Goal: Information Seeking & Learning: Learn about a topic

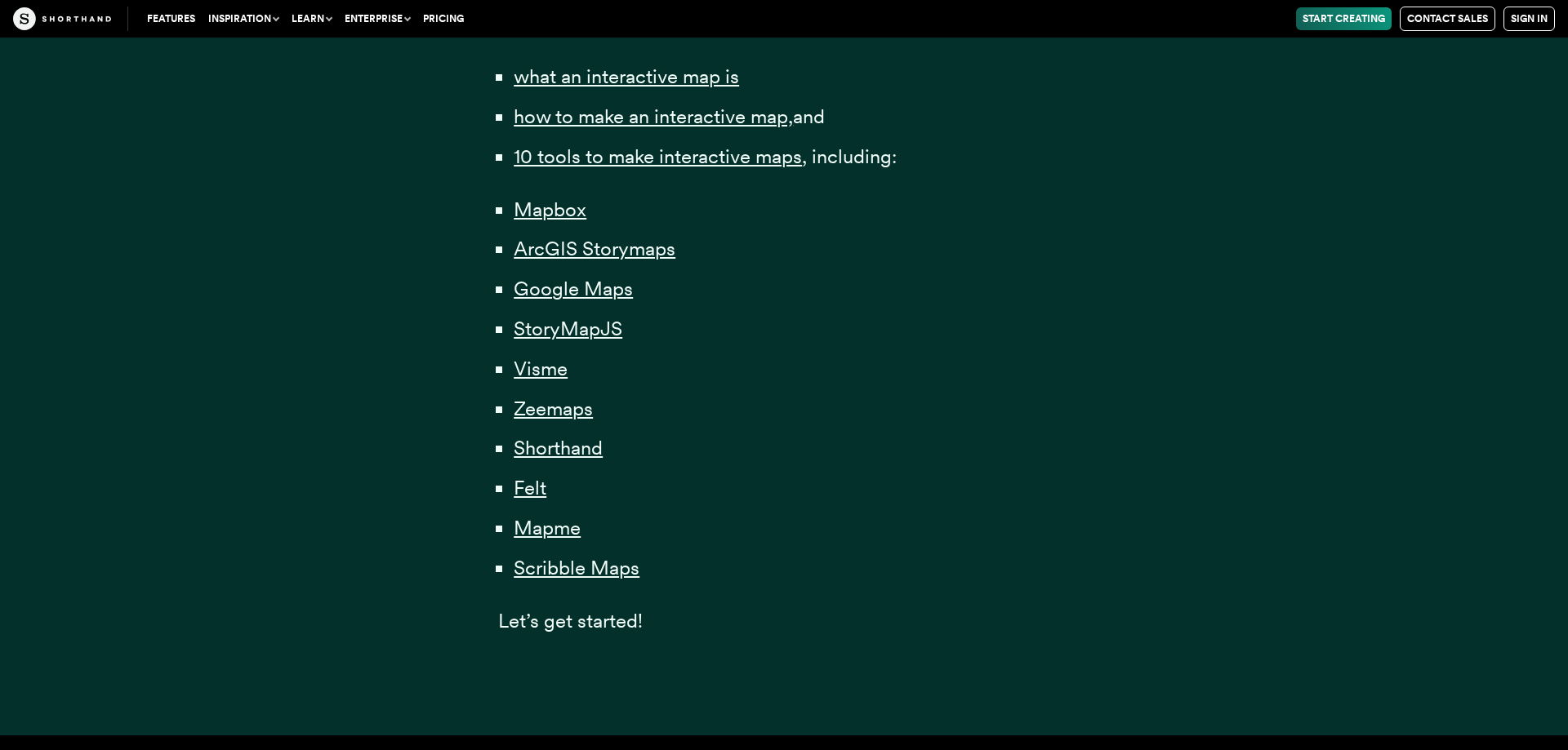
scroll to position [1166, 0]
click at [594, 580] on span "Scribble Maps" at bounding box center [577, 567] width 125 height 25
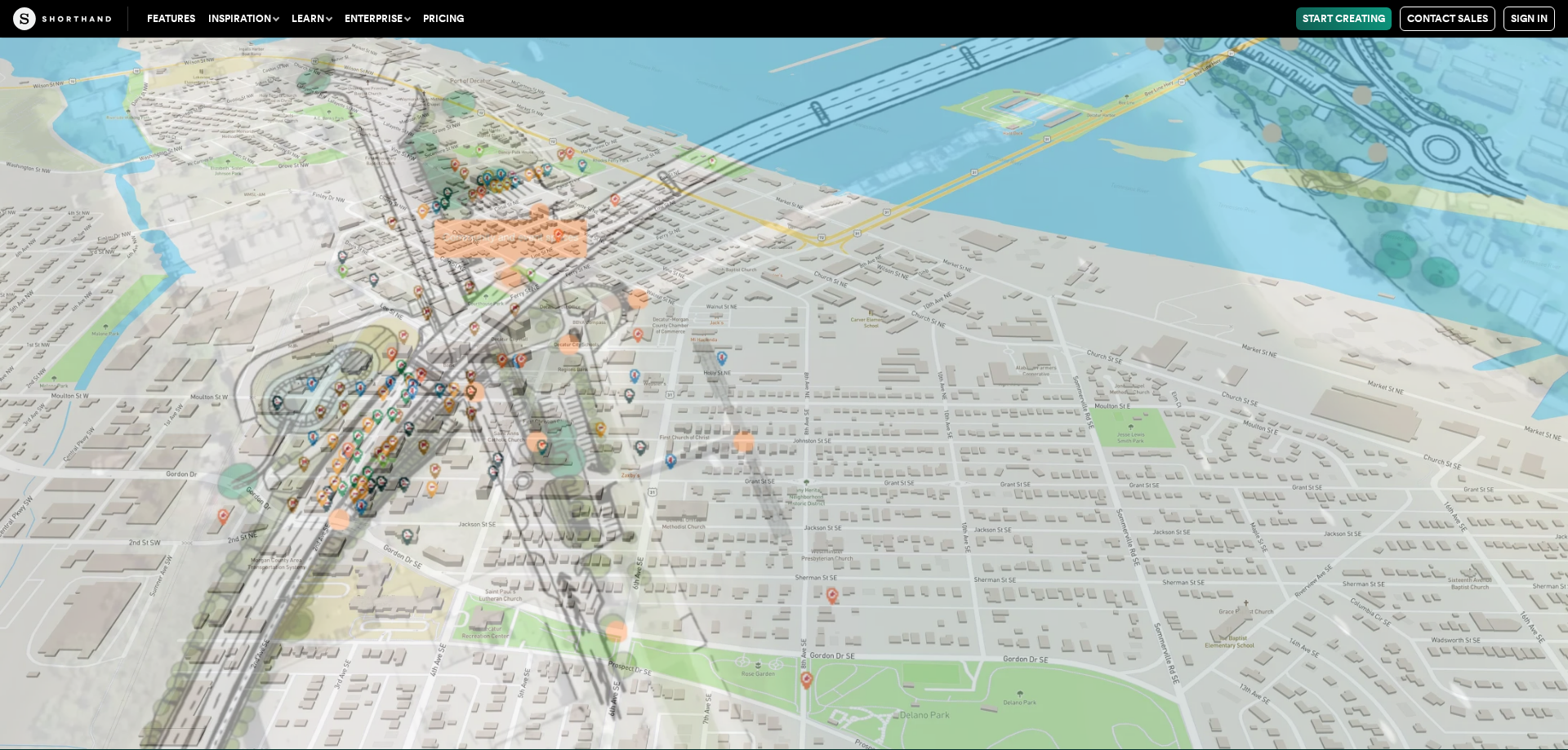
scroll to position [38032, 0]
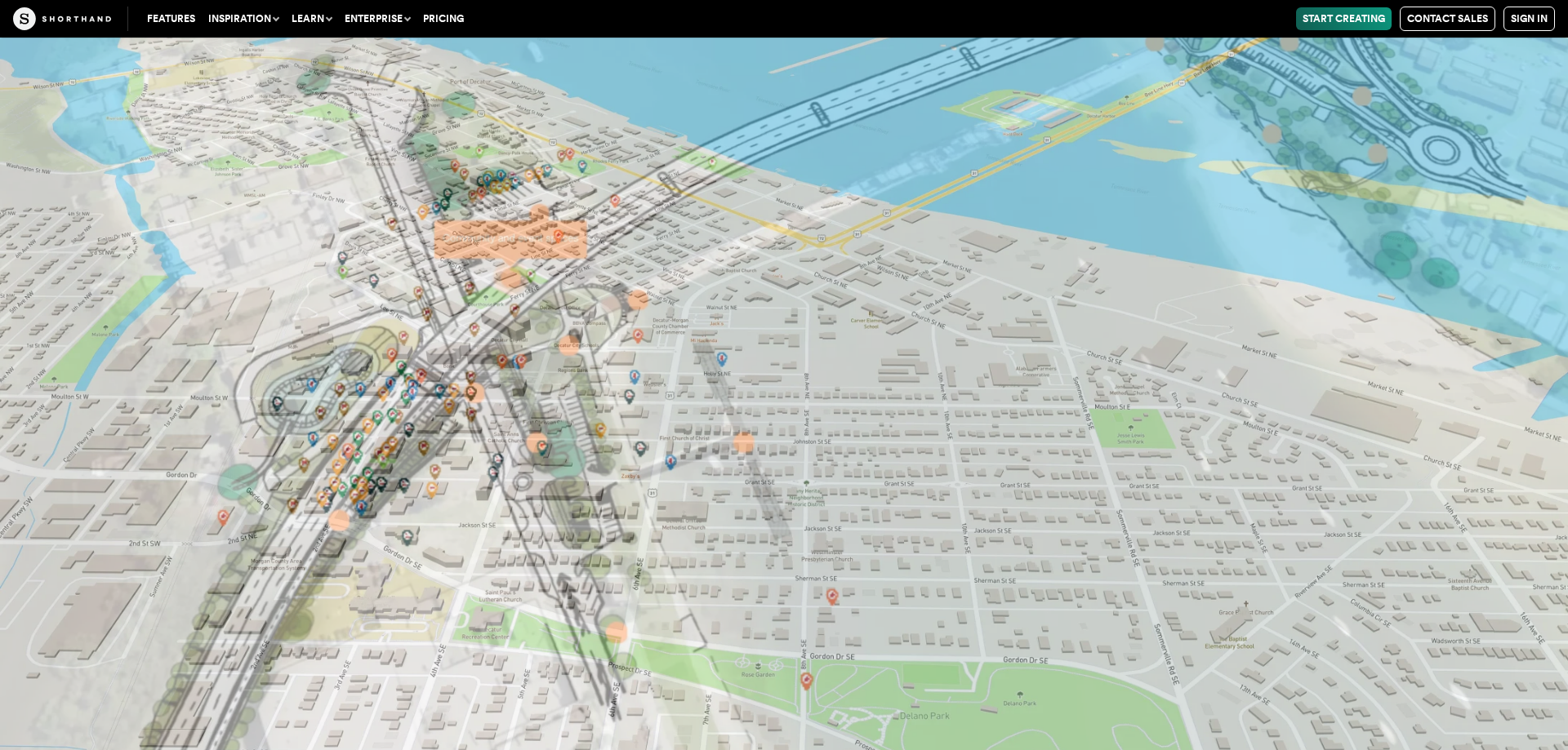
click at [869, 326] on sh-background-transition "Geared towards realtors, construction companies and non-profits, Mapme allows c…" at bounding box center [784, 374] width 1568 height 3074
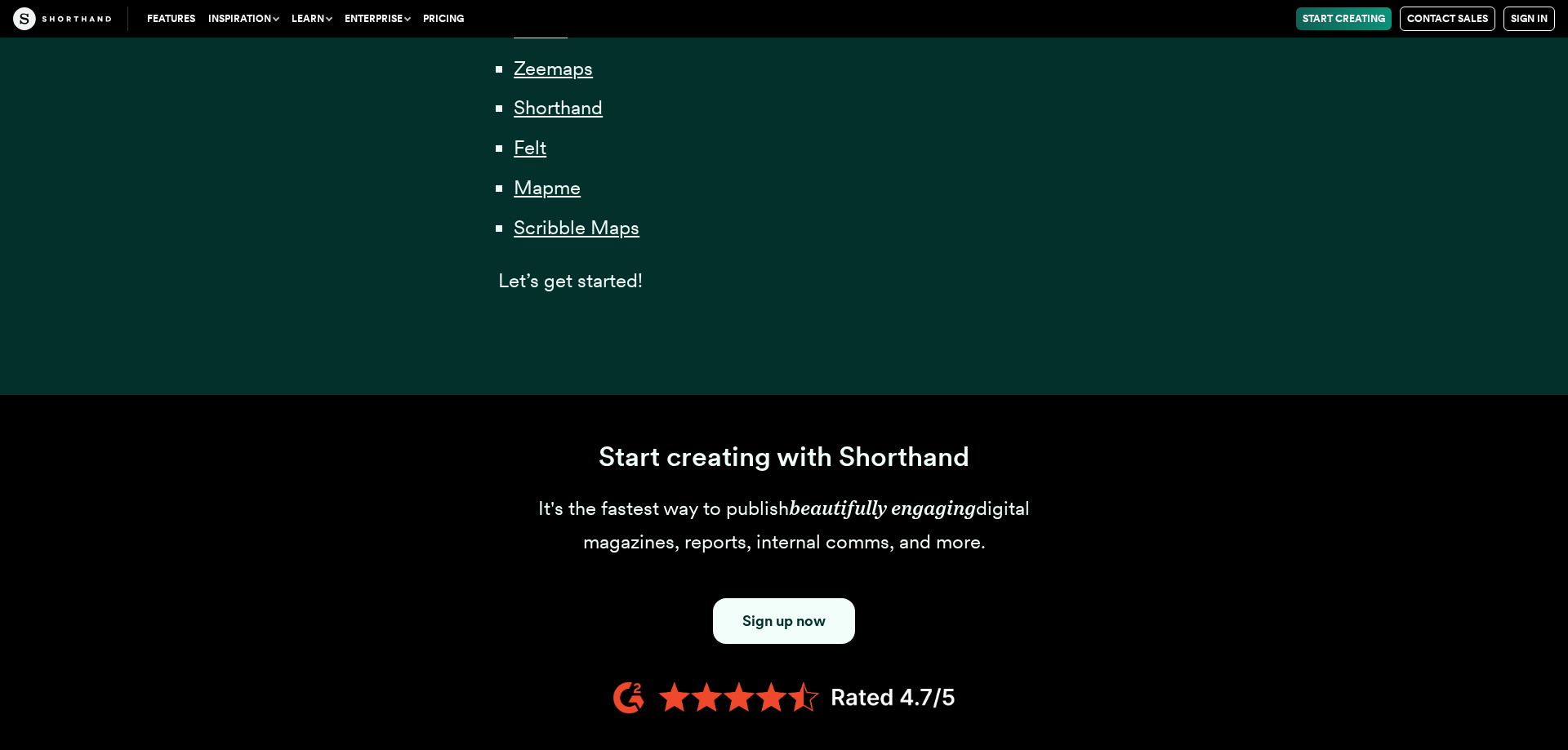
scroll to position [1166, 0]
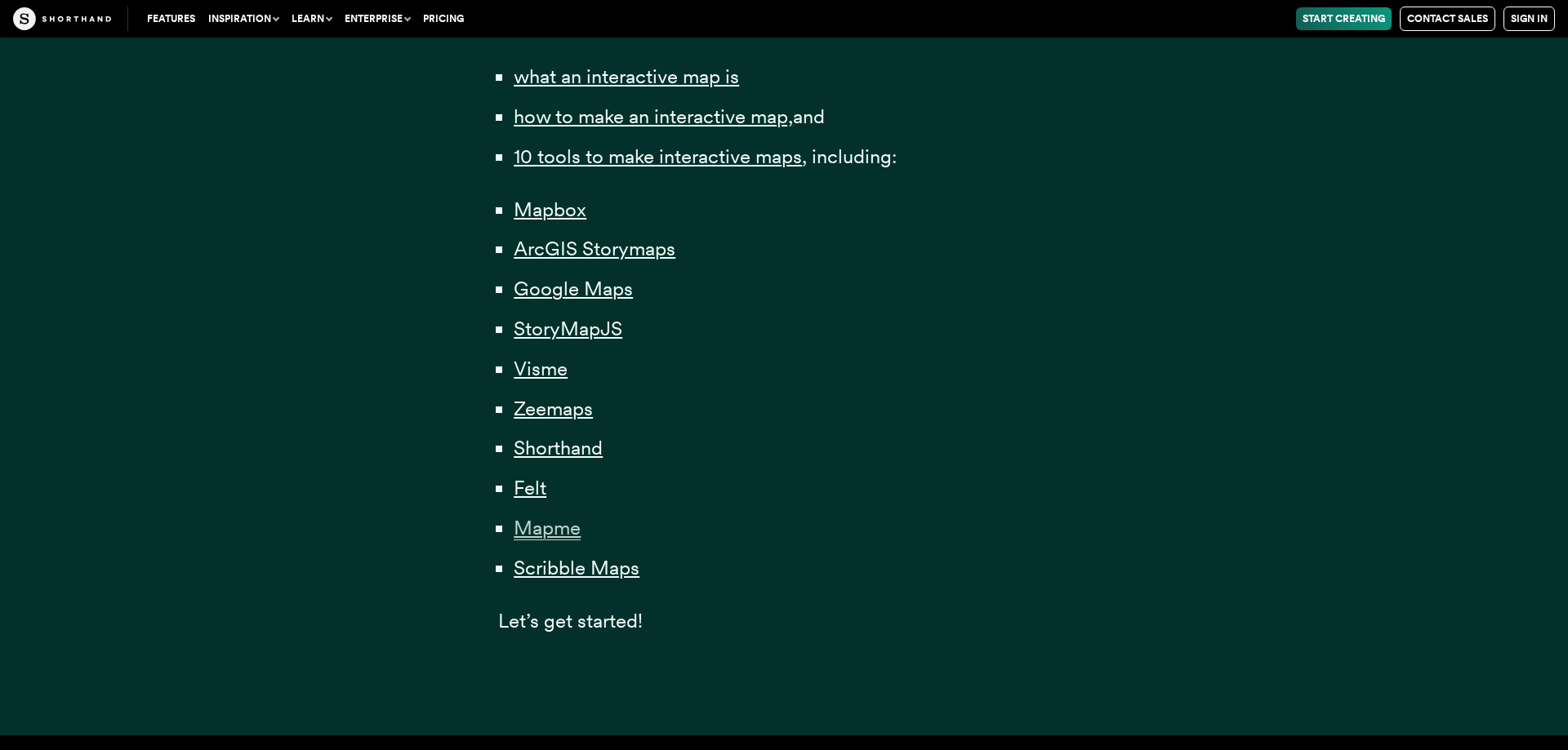
click at [549, 530] on span "Mapme" at bounding box center [548, 528] width 67 height 25
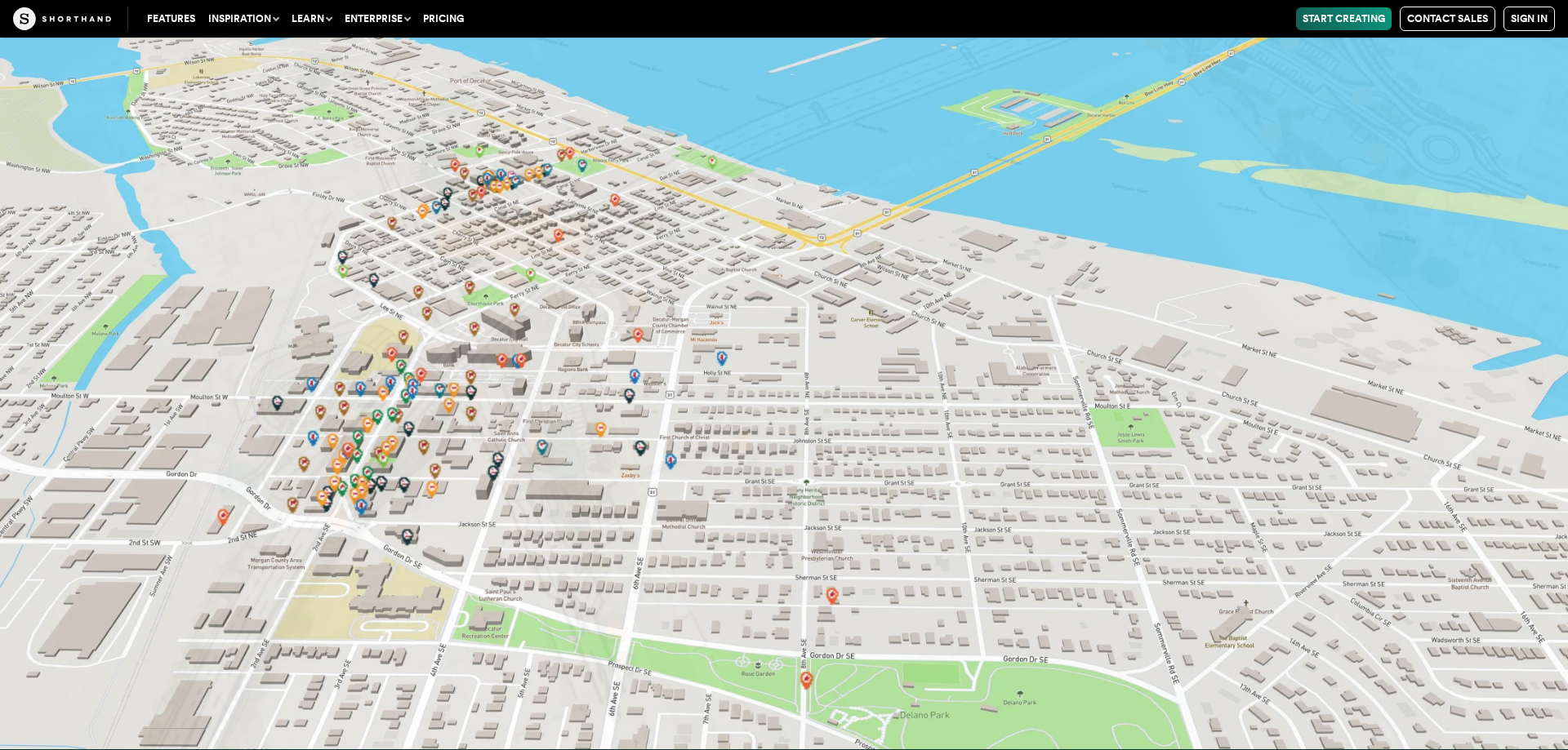
scroll to position [37786, 0]
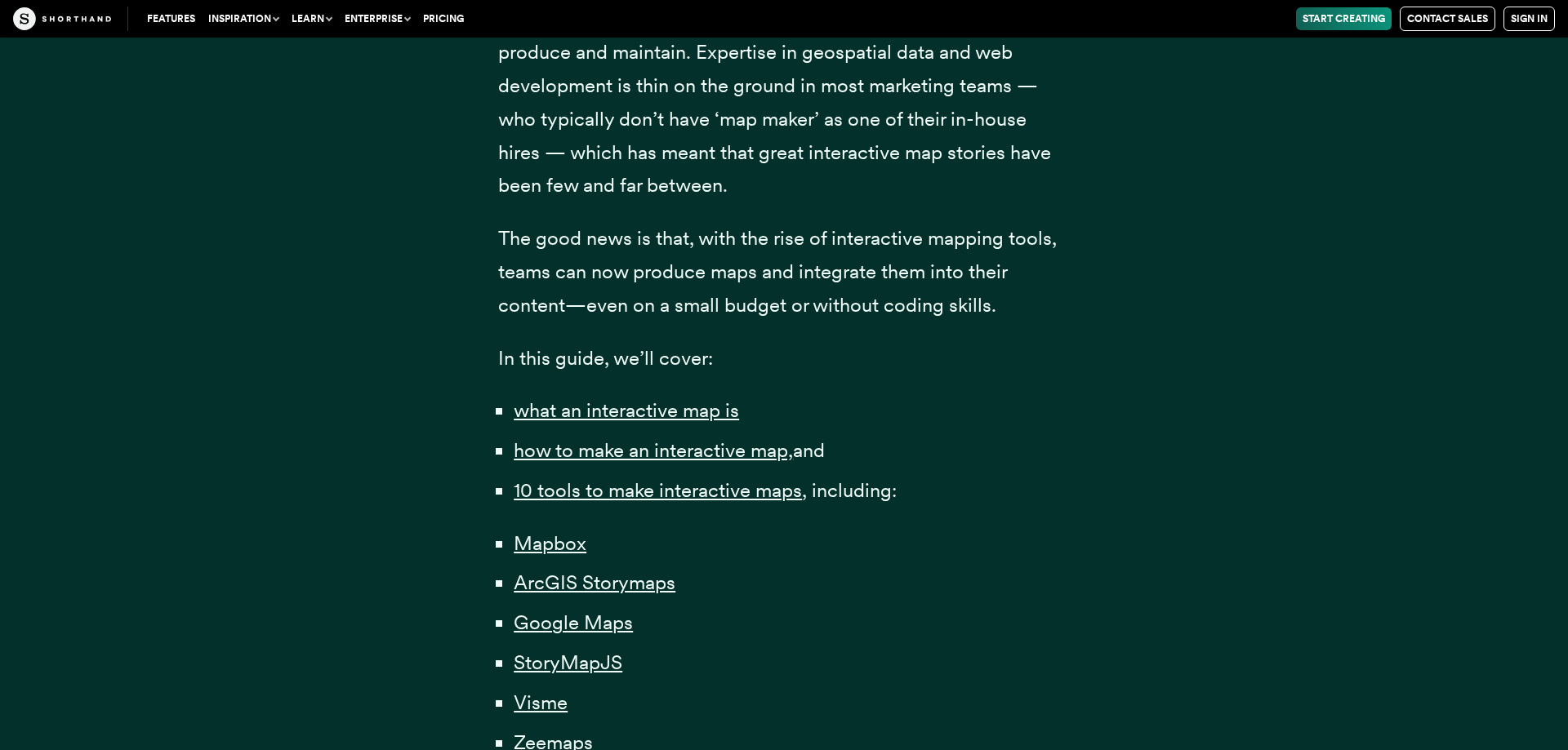
scroll to position [833, 0]
click at [549, 498] on span "10 tools to make interactive maps" at bounding box center [658, 489] width 288 height 25
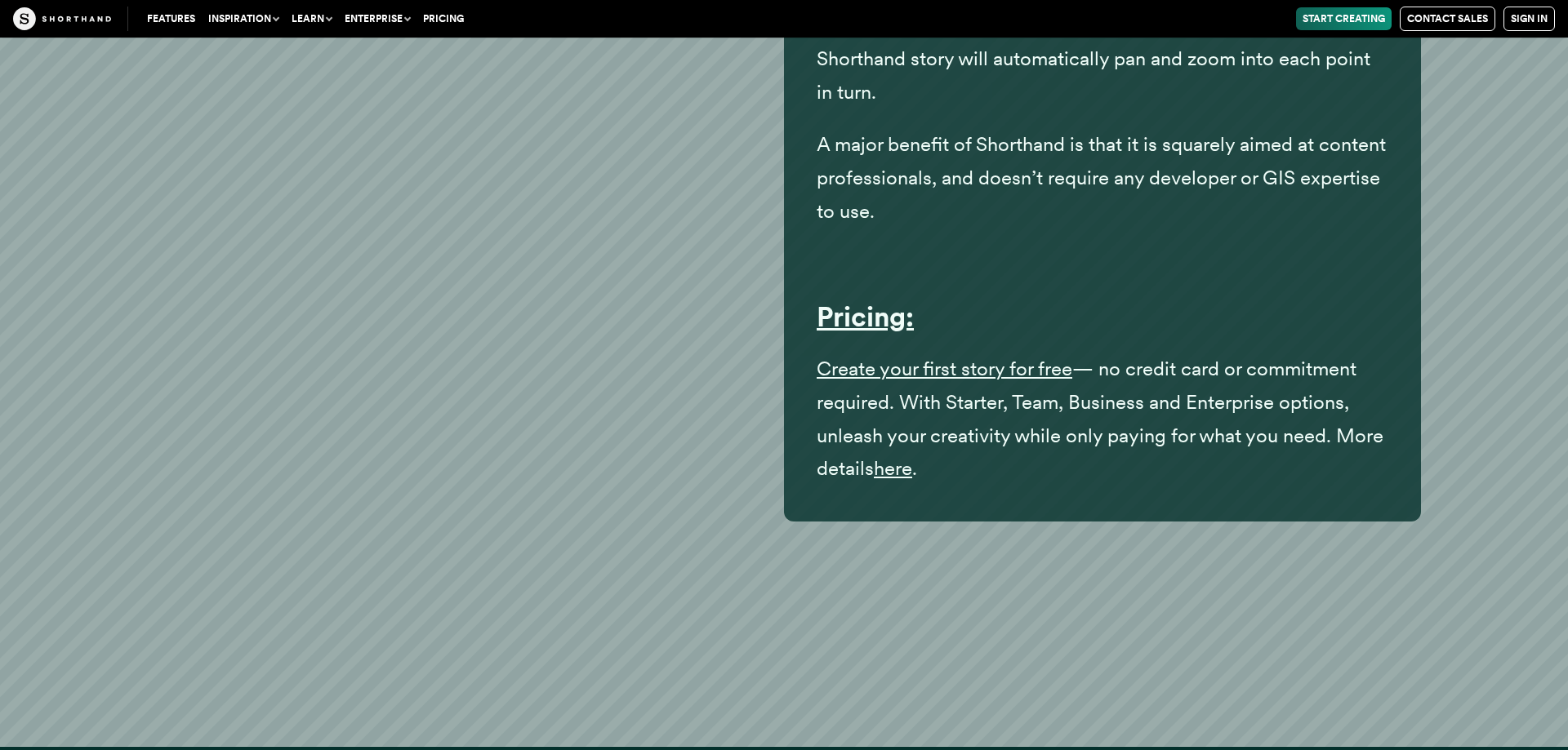
scroll to position [31925, 0]
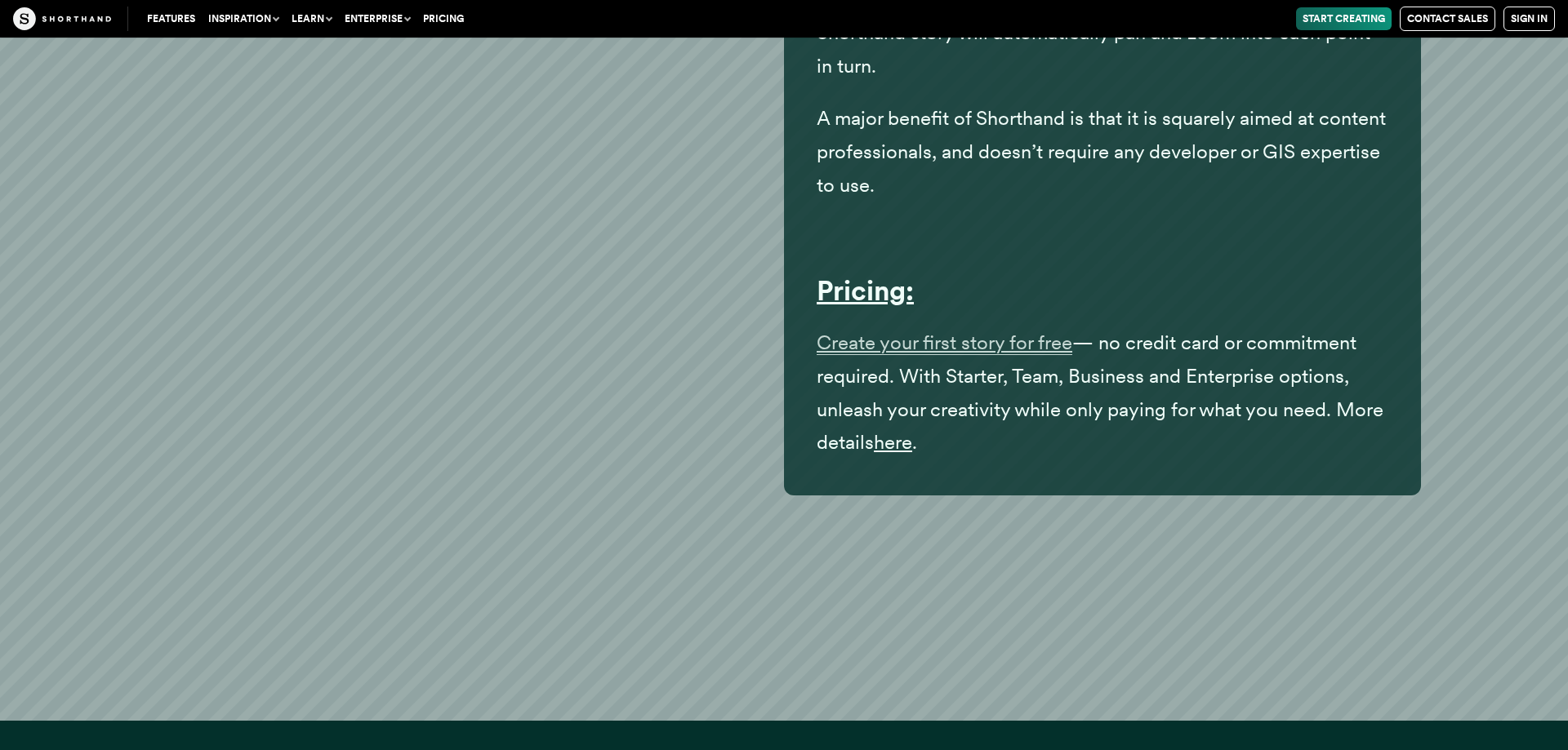
click at [864, 355] on span "Create your first story for free" at bounding box center [944, 342] width 255 height 25
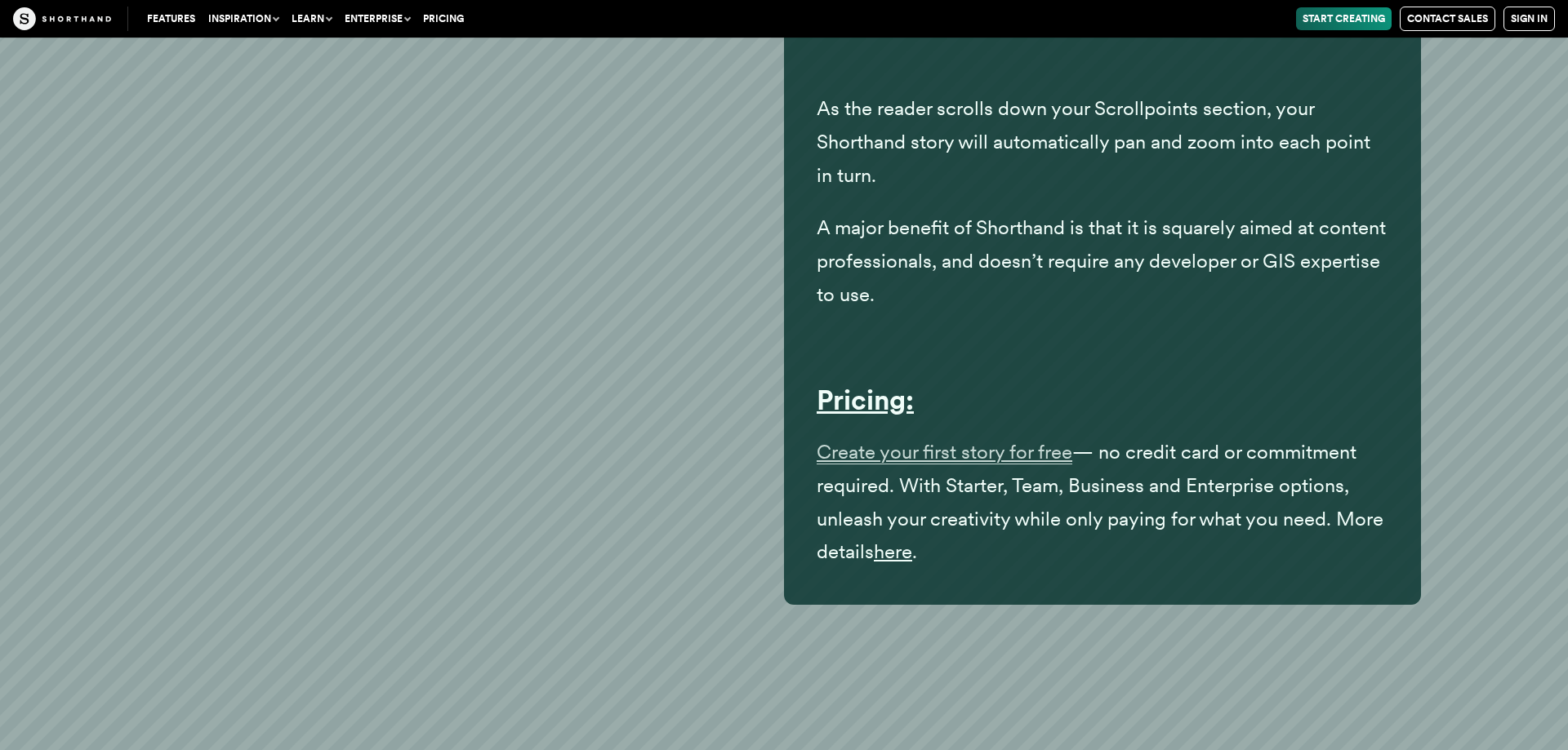
scroll to position [31841, 0]
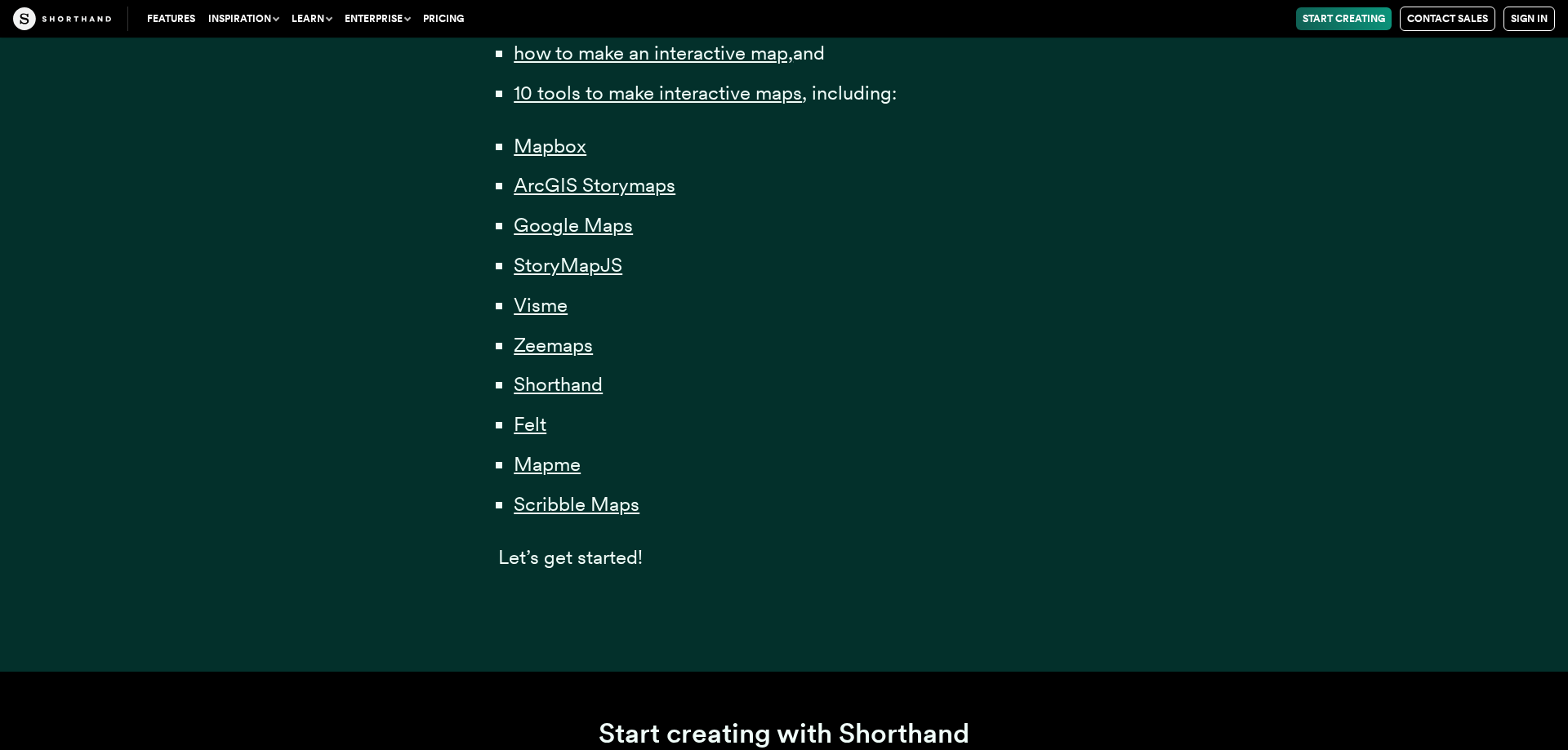
scroll to position [833, 0]
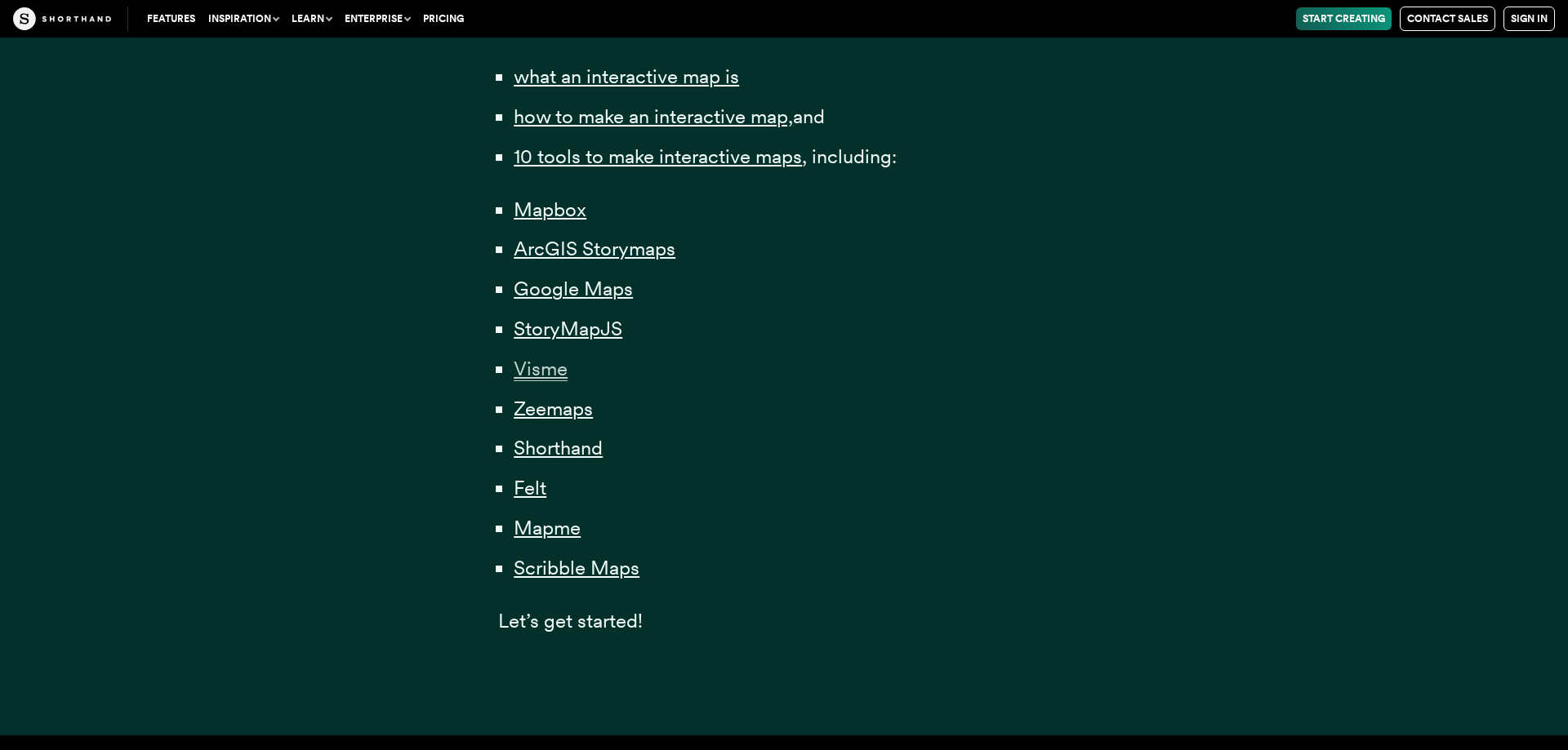
click at [546, 374] on span "Visme" at bounding box center [541, 369] width 54 height 25
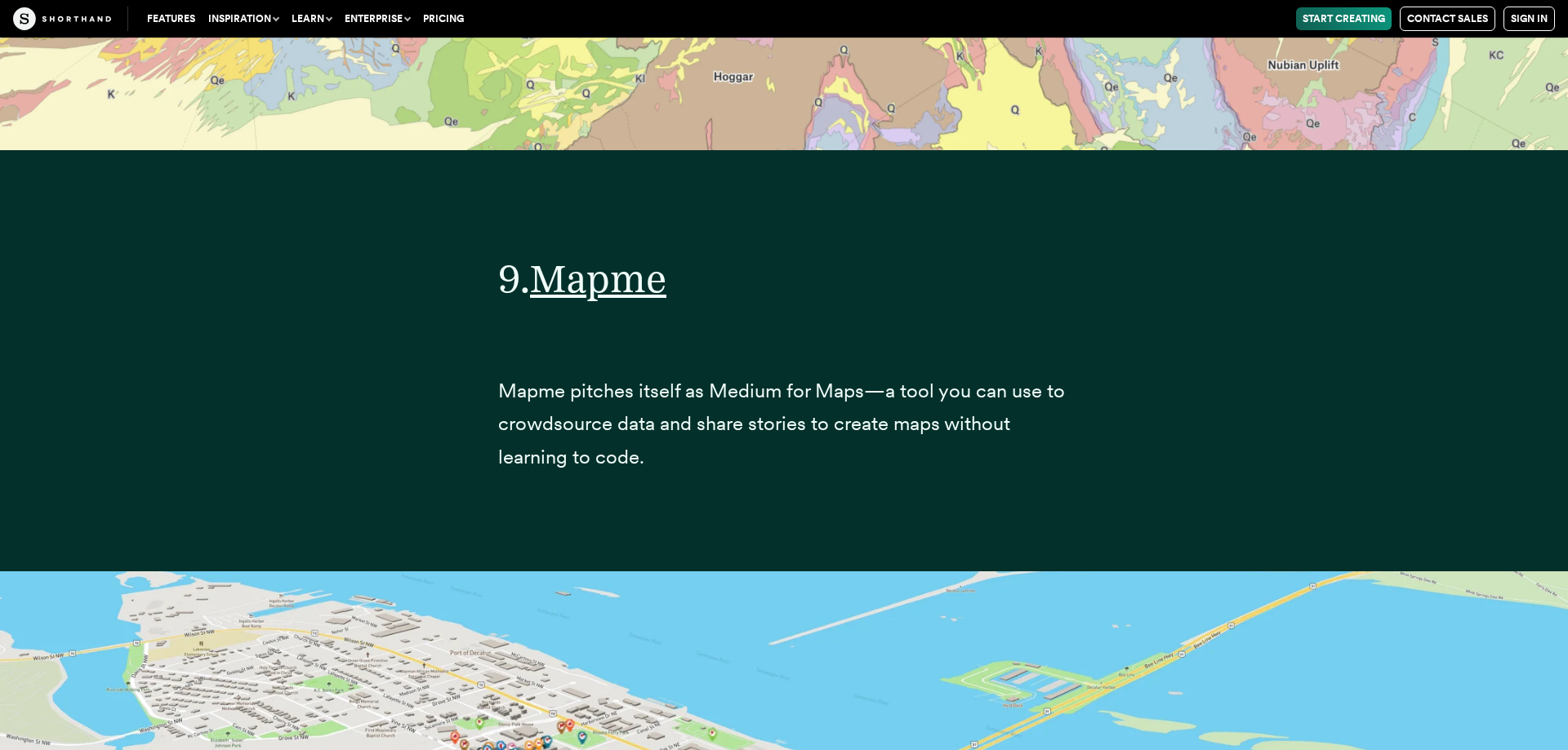
scroll to position [36284, 0]
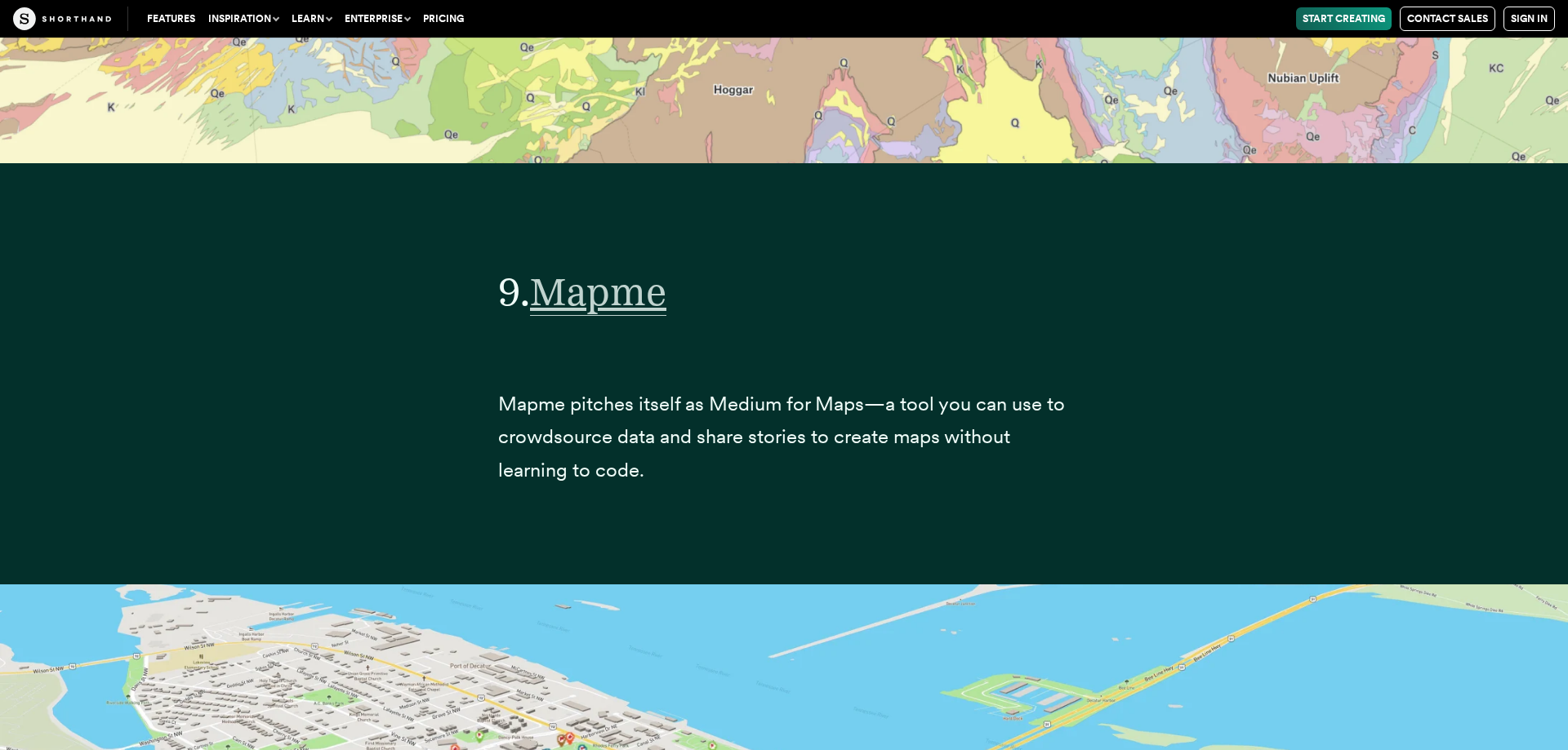
click at [634, 316] on span "Mapme" at bounding box center [599, 291] width 136 height 48
